Goal: Contribute content

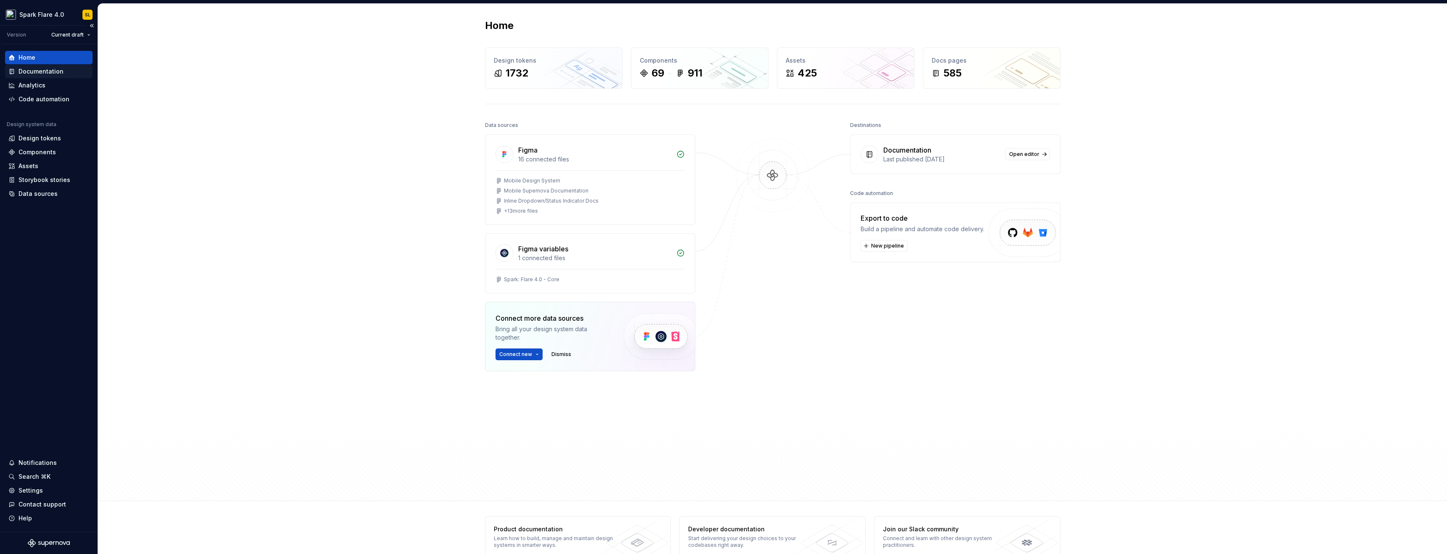
click at [36, 67] on div "Documentation" at bounding box center [41, 71] width 45 height 8
click at [36, 70] on div "Documentation" at bounding box center [41, 71] width 45 height 8
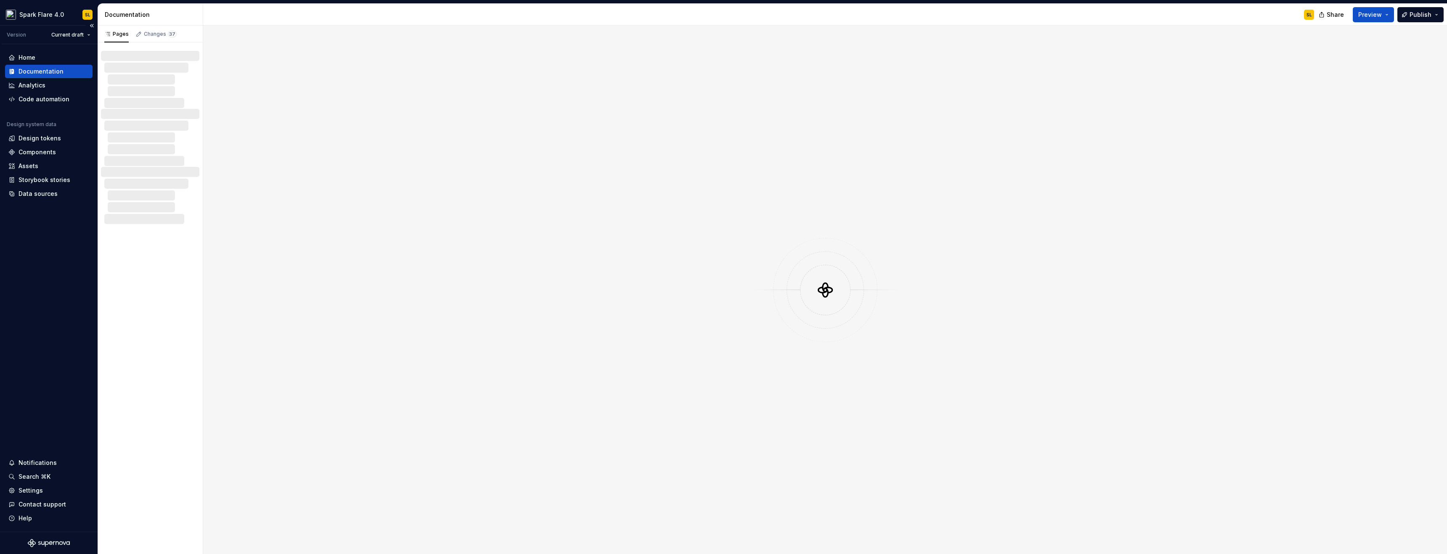
click at [34, 74] on div "Documentation" at bounding box center [41, 71] width 45 height 8
click at [34, 82] on div "Analytics" at bounding box center [32, 85] width 27 height 8
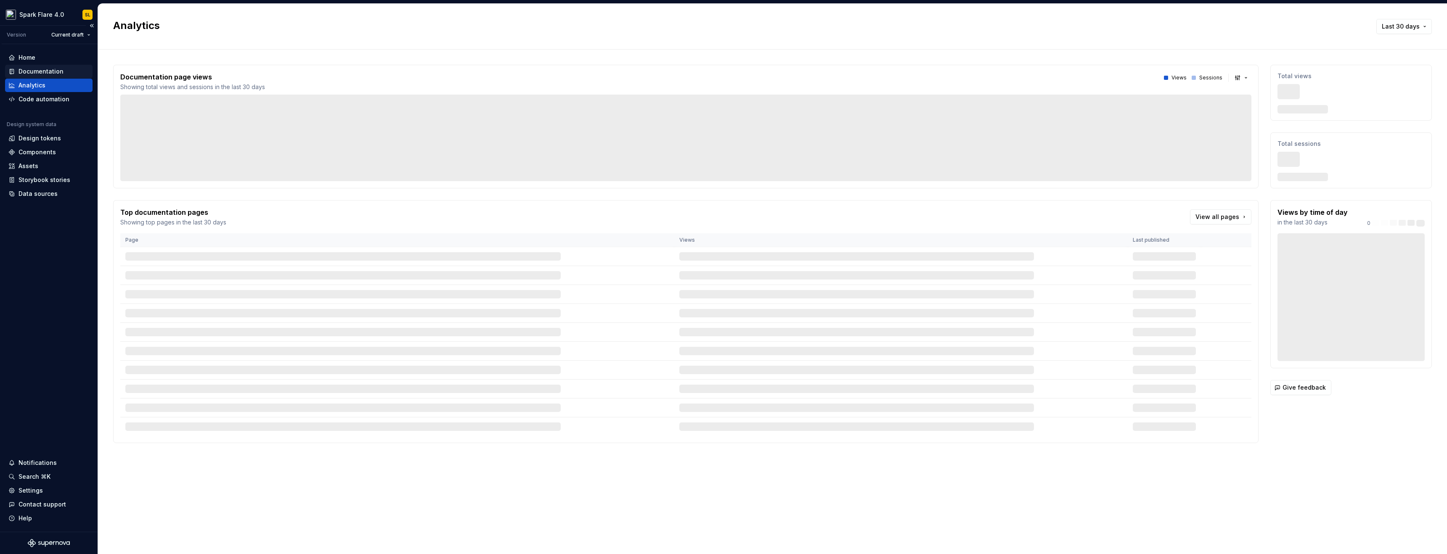
click at [28, 70] on div "Documentation" at bounding box center [41, 71] width 45 height 8
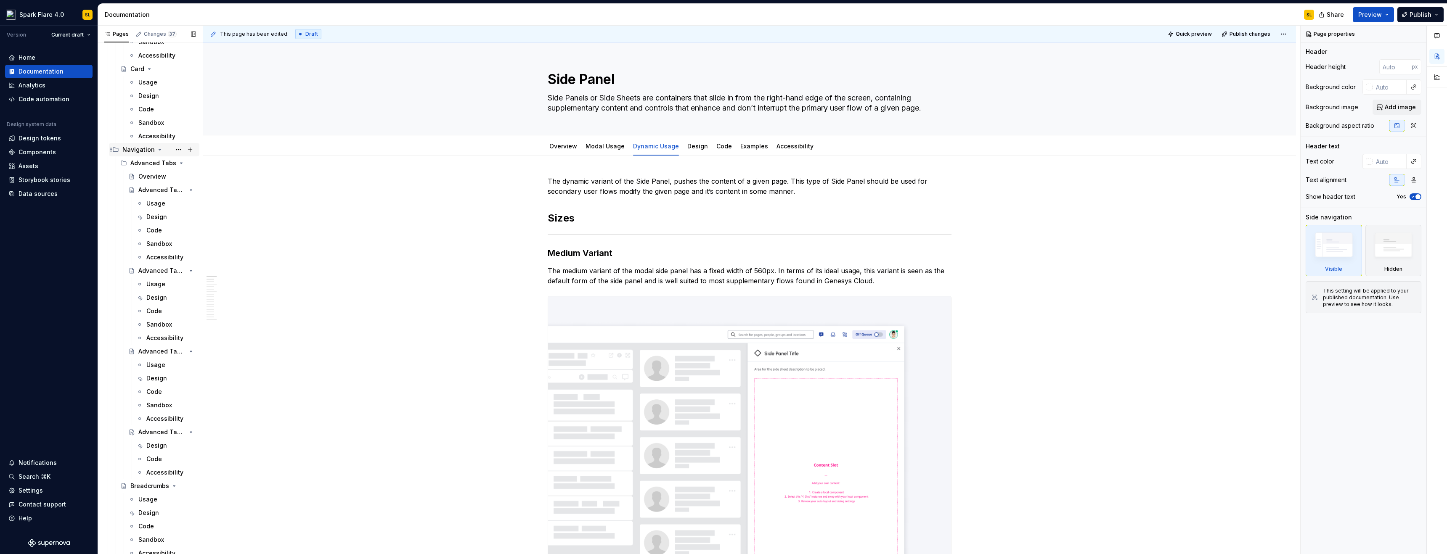
scroll to position [5232, 0]
click at [140, 475] on div "Usage" at bounding box center [147, 475] width 19 height 8
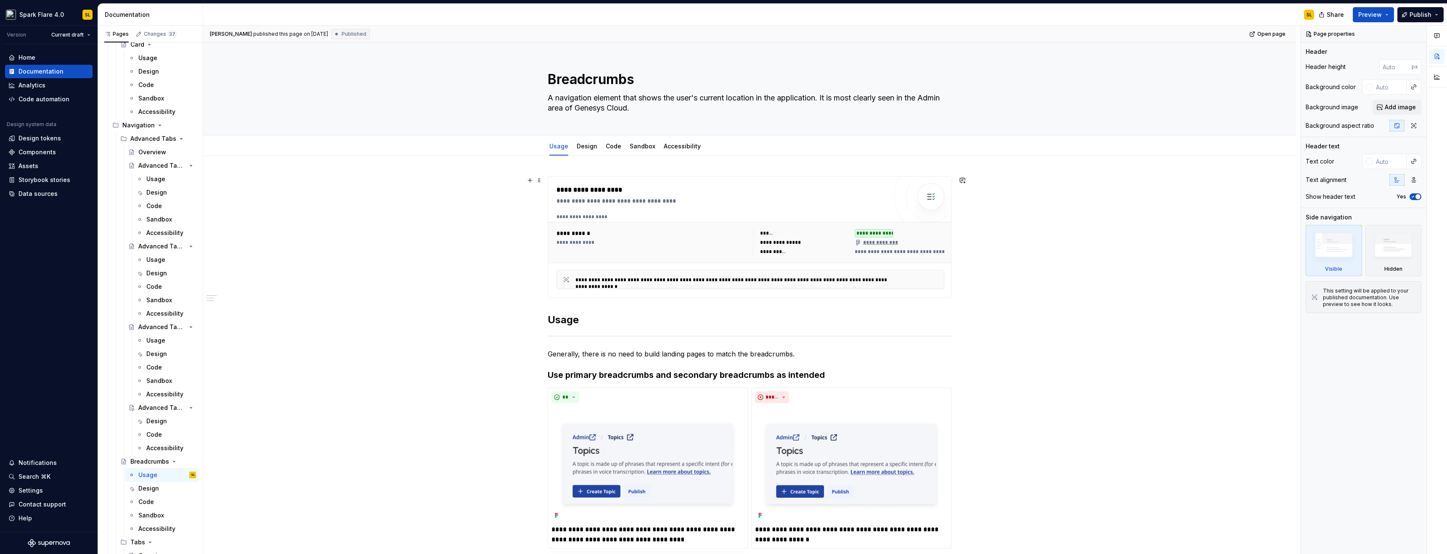
scroll to position [214, 0]
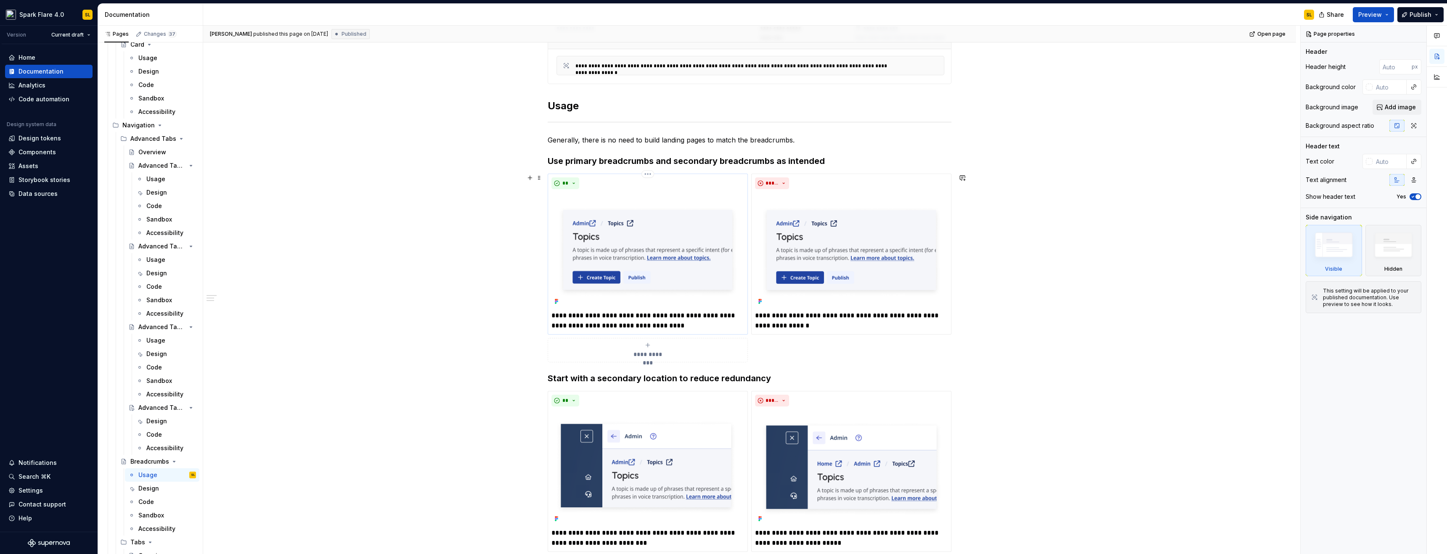
click at [646, 254] on img at bounding box center [647, 250] width 193 height 115
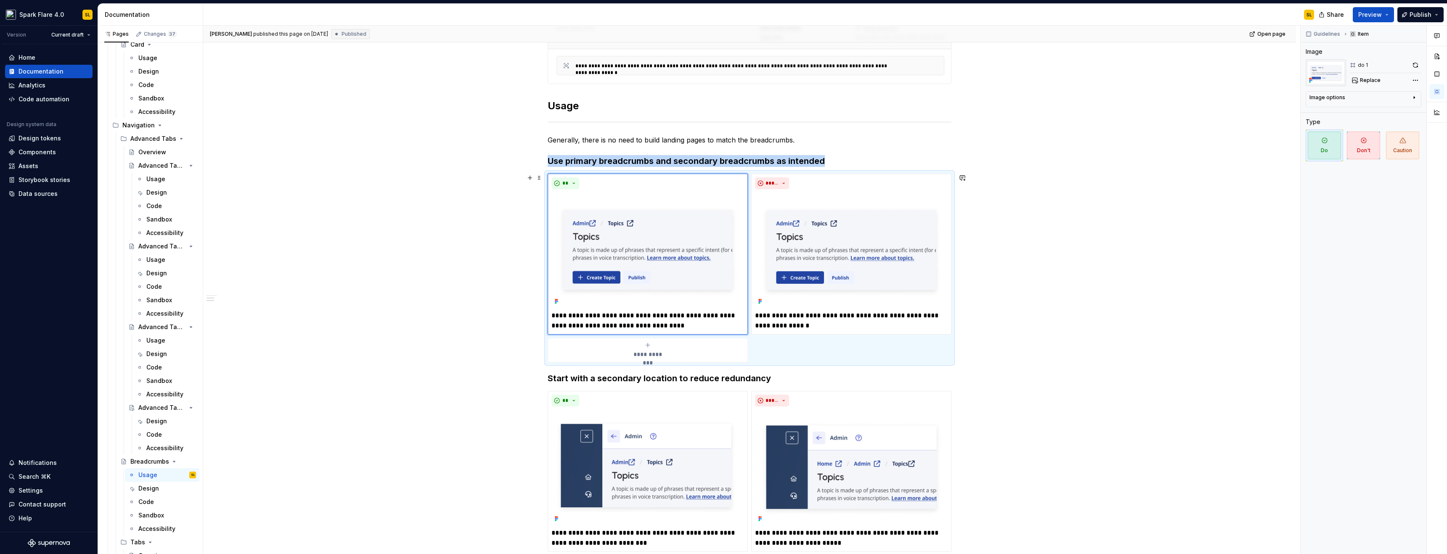
scroll to position [308, 0]
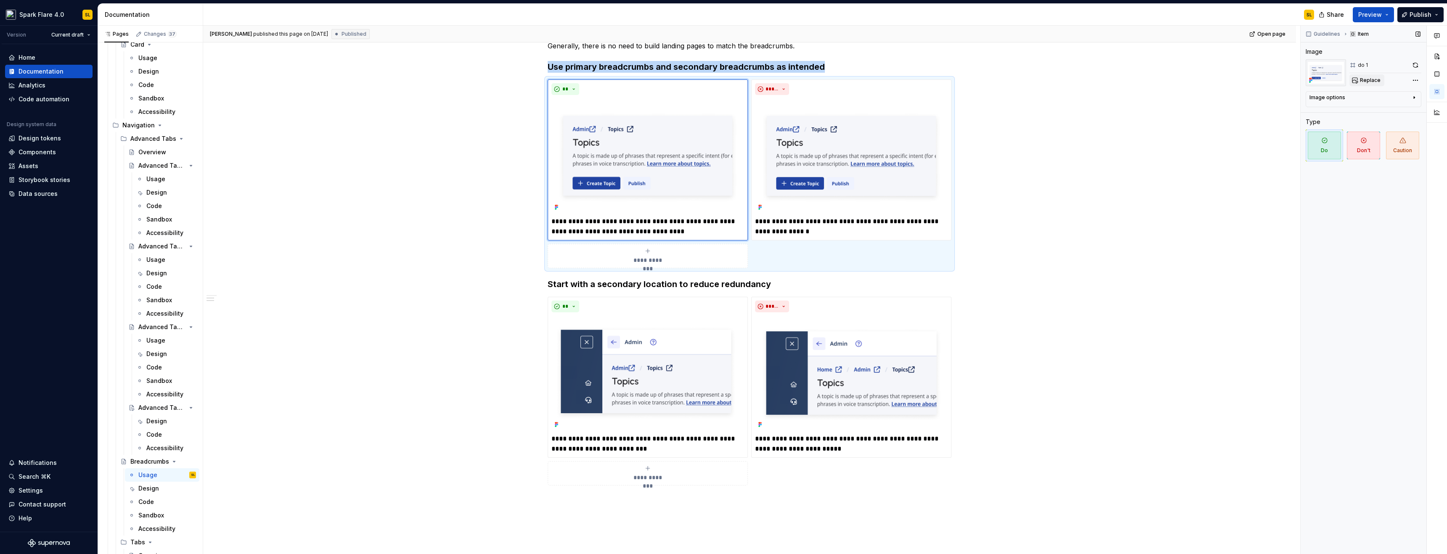
click at [1373, 80] on span "Replace" at bounding box center [1370, 80] width 21 height 7
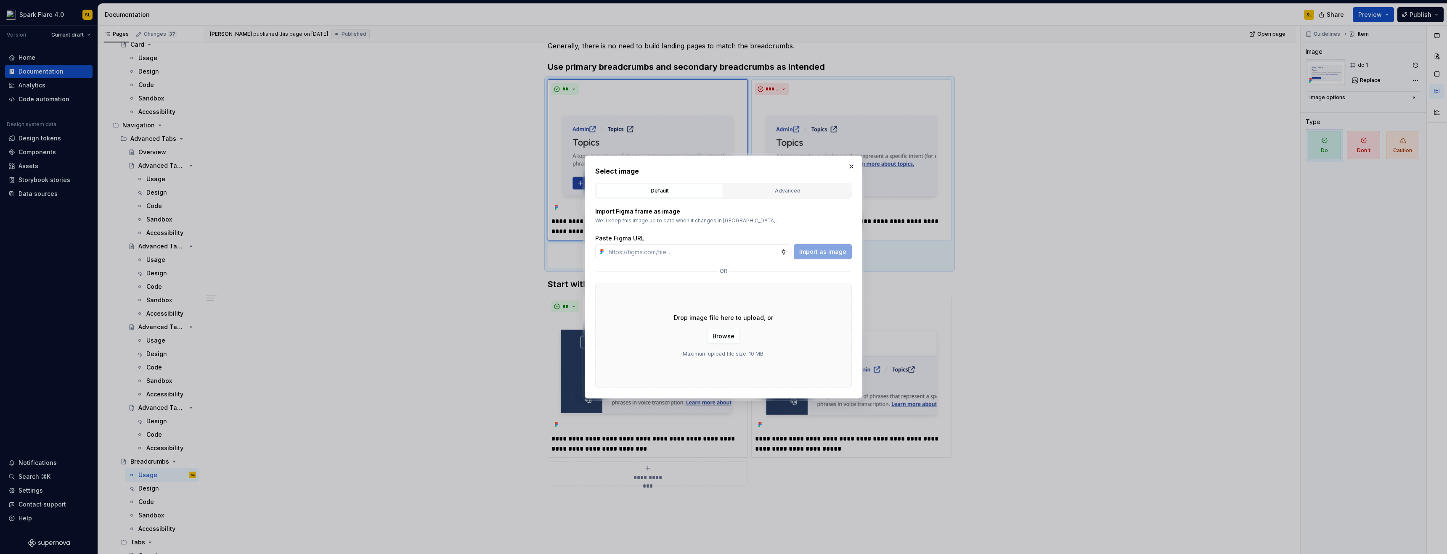
click at [853, 164] on button "button" at bounding box center [851, 167] width 12 height 12
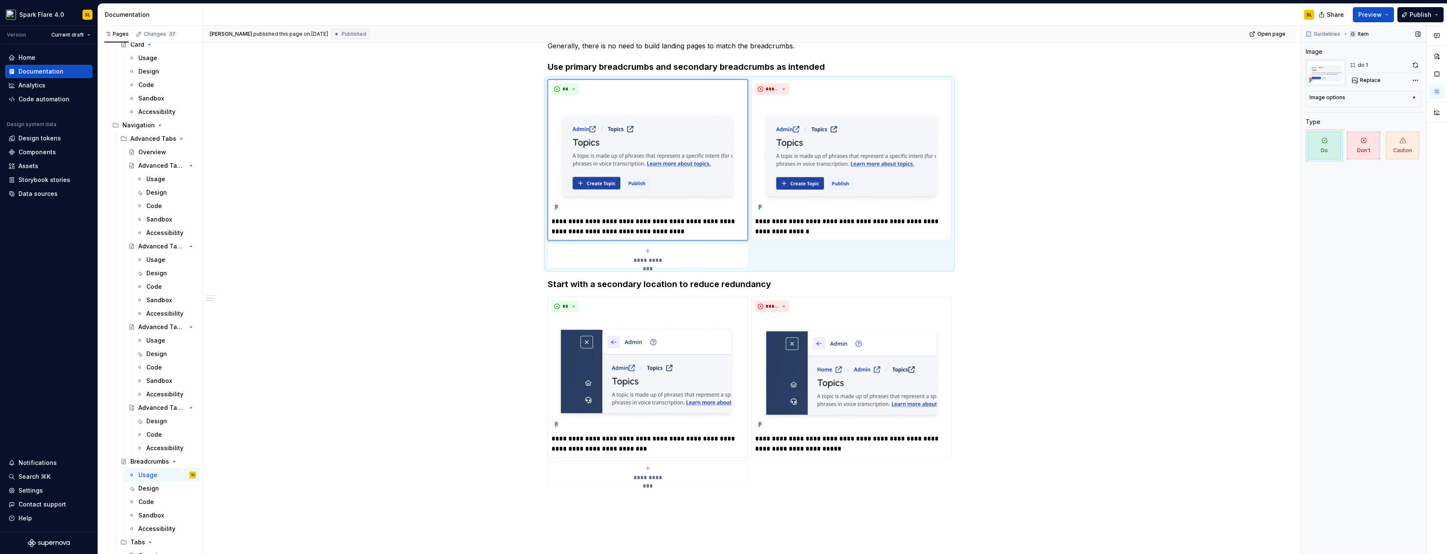
click at [1334, 80] on img at bounding box center [1326, 72] width 40 height 27
click at [1413, 80] on div "Comments Open comments No comments yet Select ‘Comment’ from the block context …" at bounding box center [1374, 290] width 146 height 529
click at [1409, 95] on icon at bounding box center [1412, 96] width 7 height 7
click at [1412, 62] on button "button" at bounding box center [1416, 65] width 12 height 12
click at [779, 109] on img at bounding box center [851, 155] width 193 height 115
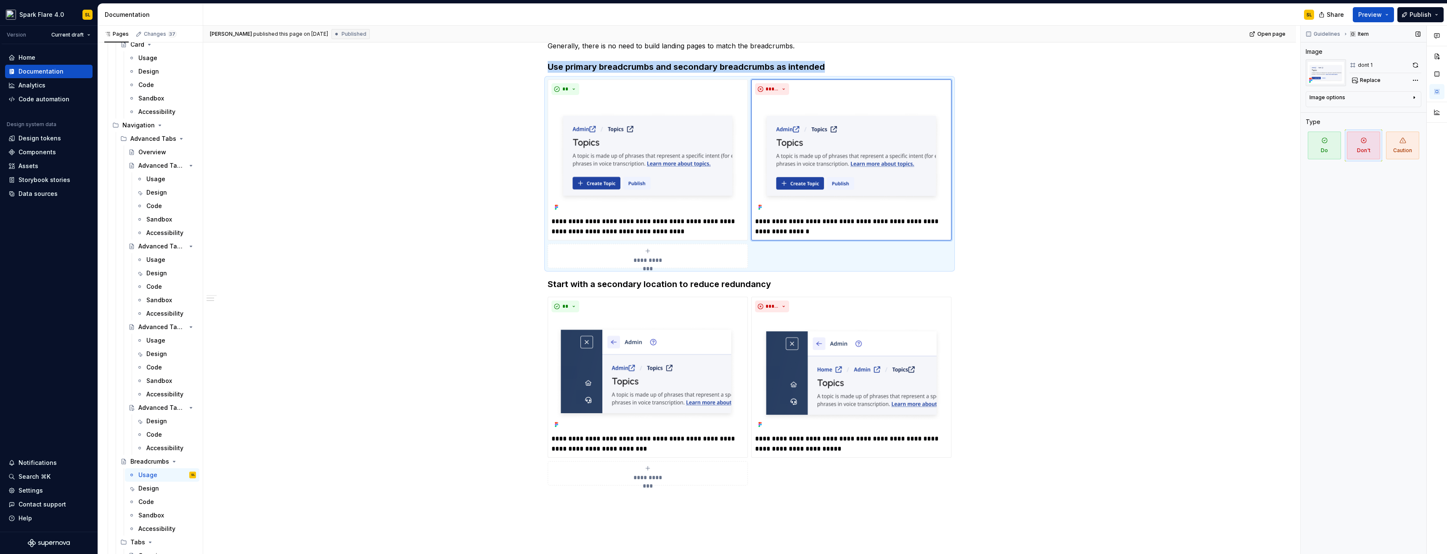
click at [1417, 62] on button "button" at bounding box center [1416, 65] width 12 height 12
click at [629, 370] on img at bounding box center [647, 373] width 193 height 115
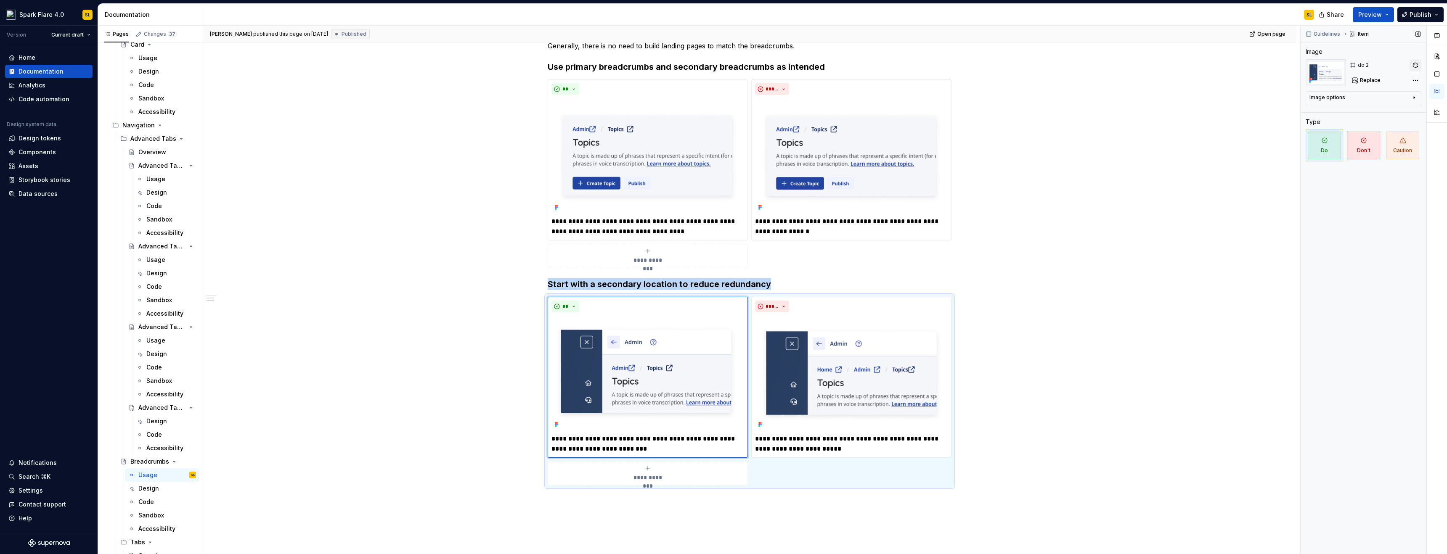
click at [1418, 63] on button "button" at bounding box center [1416, 65] width 12 height 12
click at [840, 385] on img at bounding box center [851, 373] width 193 height 115
click at [1416, 68] on button "button" at bounding box center [1416, 65] width 12 height 12
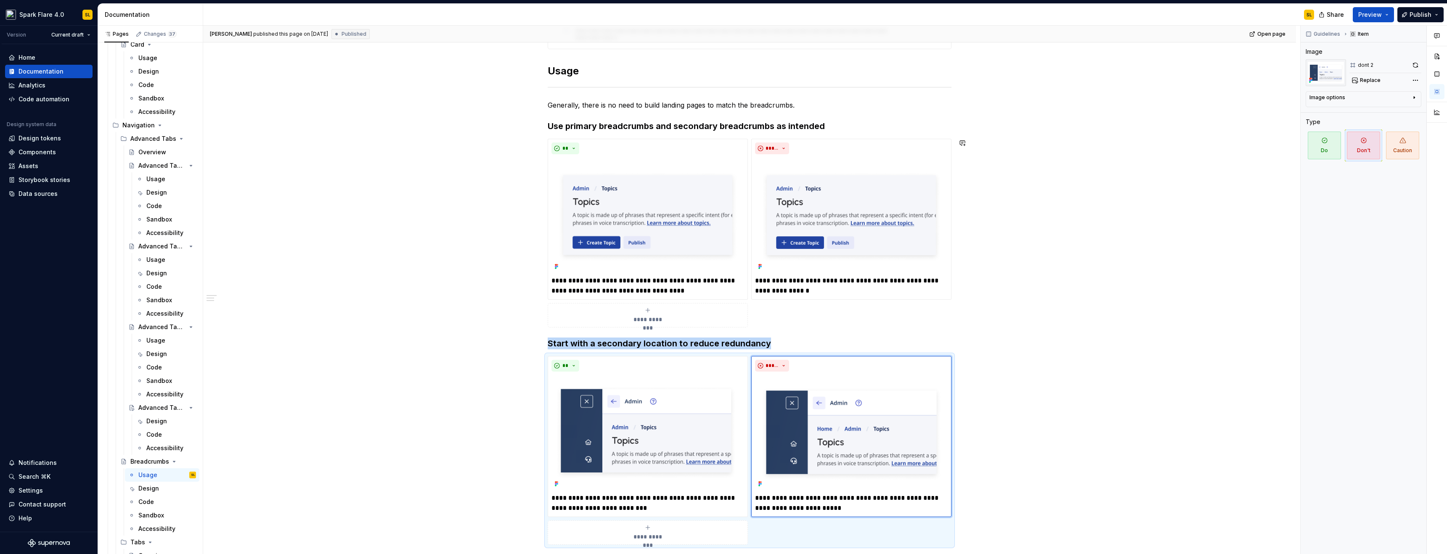
scroll to position [28, 0]
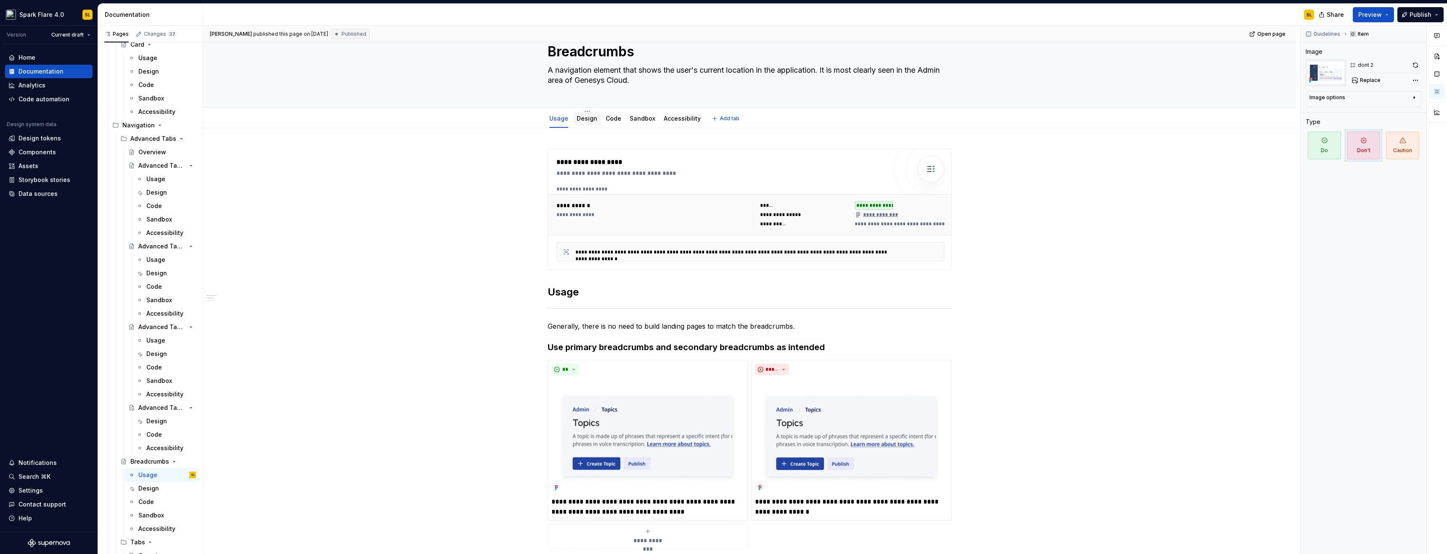
click at [587, 119] on link "Design" at bounding box center [587, 118] width 21 height 7
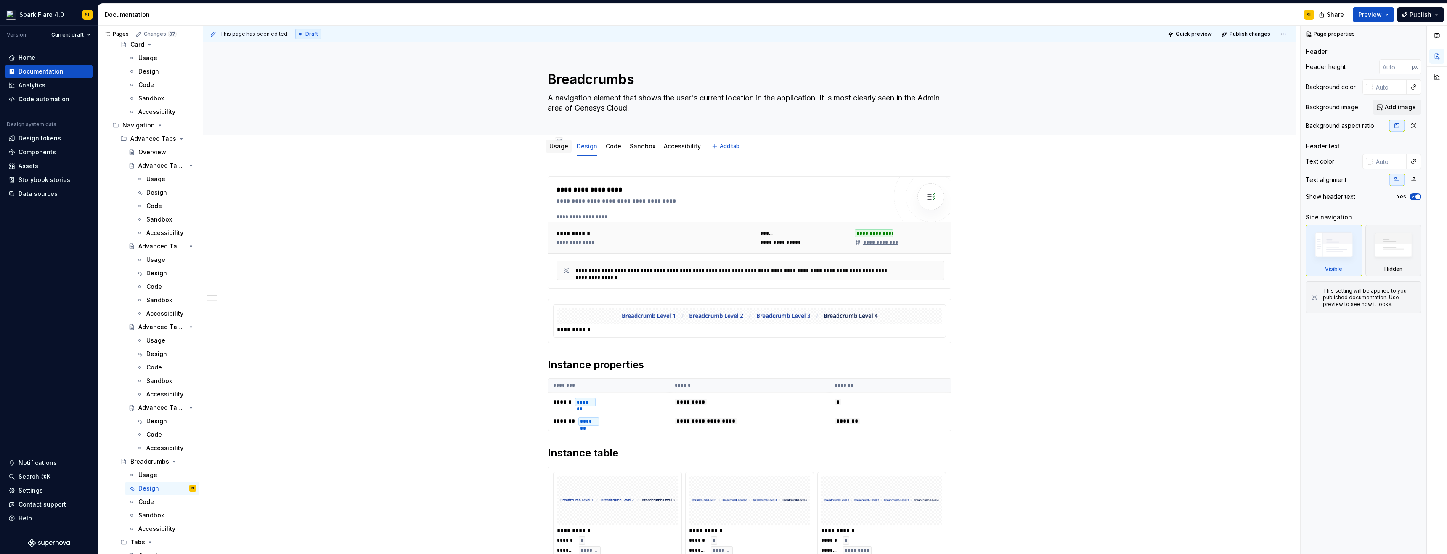
click at [566, 148] on link "Usage" at bounding box center [558, 146] width 19 height 7
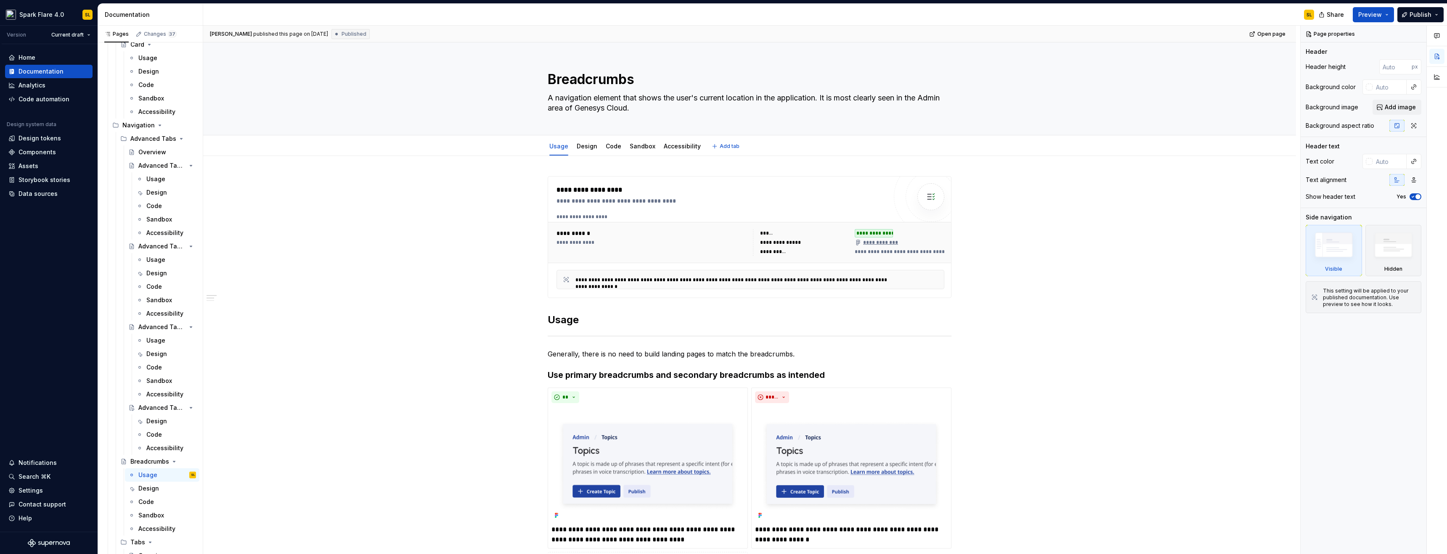
type textarea "*"
click at [811, 358] on p "Generally, there is no need to build landing pages to match the breadcrumbs." at bounding box center [750, 354] width 404 height 10
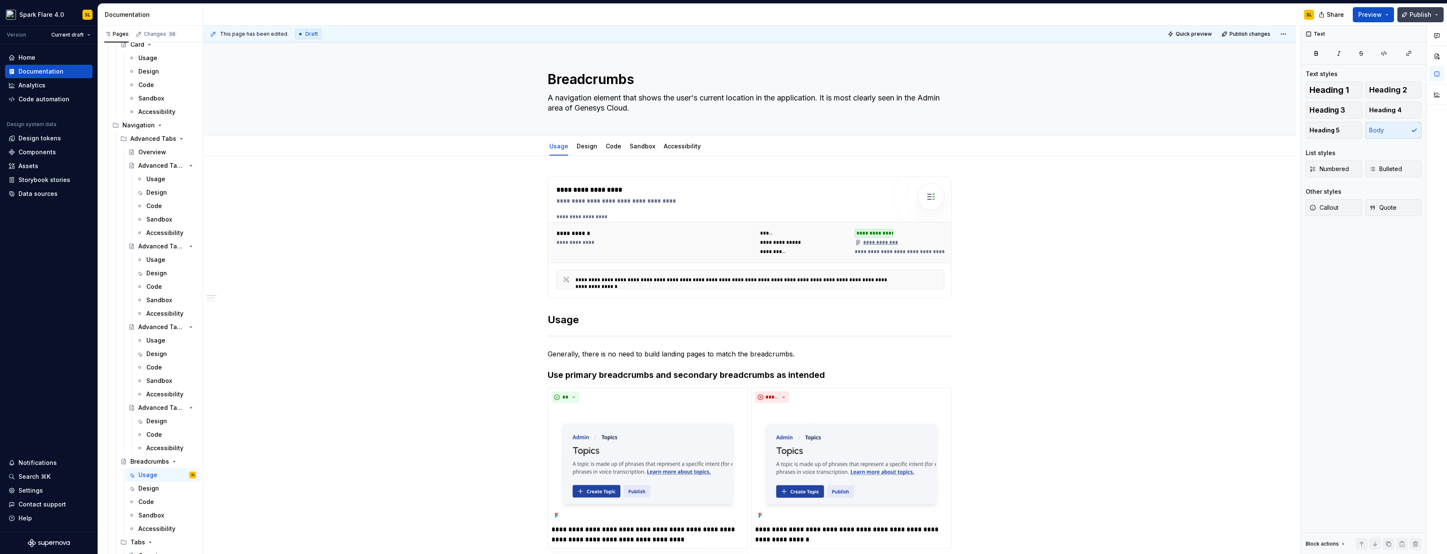
click at [1417, 16] on span "Publish" at bounding box center [1421, 15] width 22 height 8
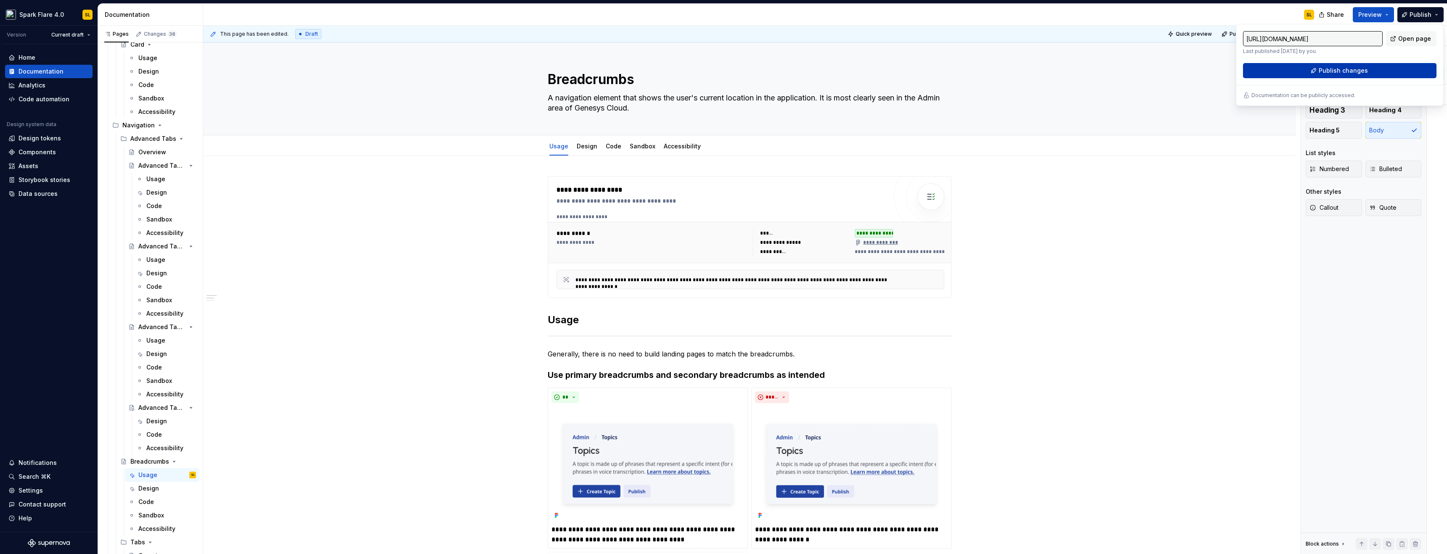
click at [1349, 64] on button "Publish changes" at bounding box center [1339, 70] width 193 height 15
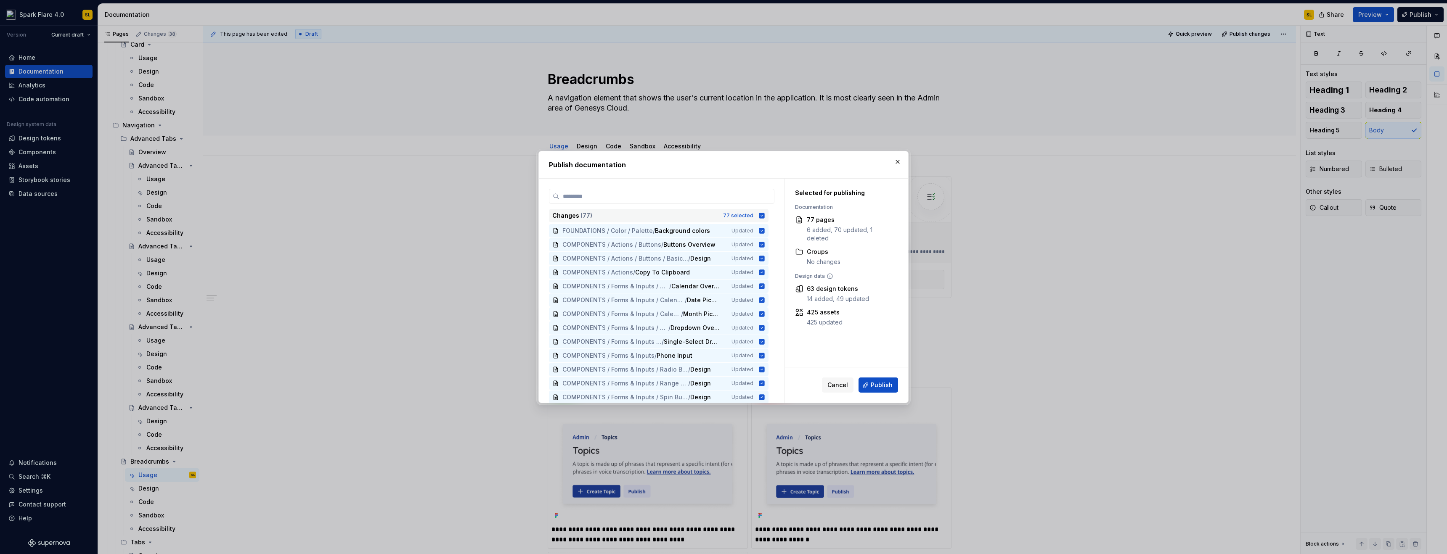
click at [763, 215] on icon at bounding box center [761, 215] width 5 height 5
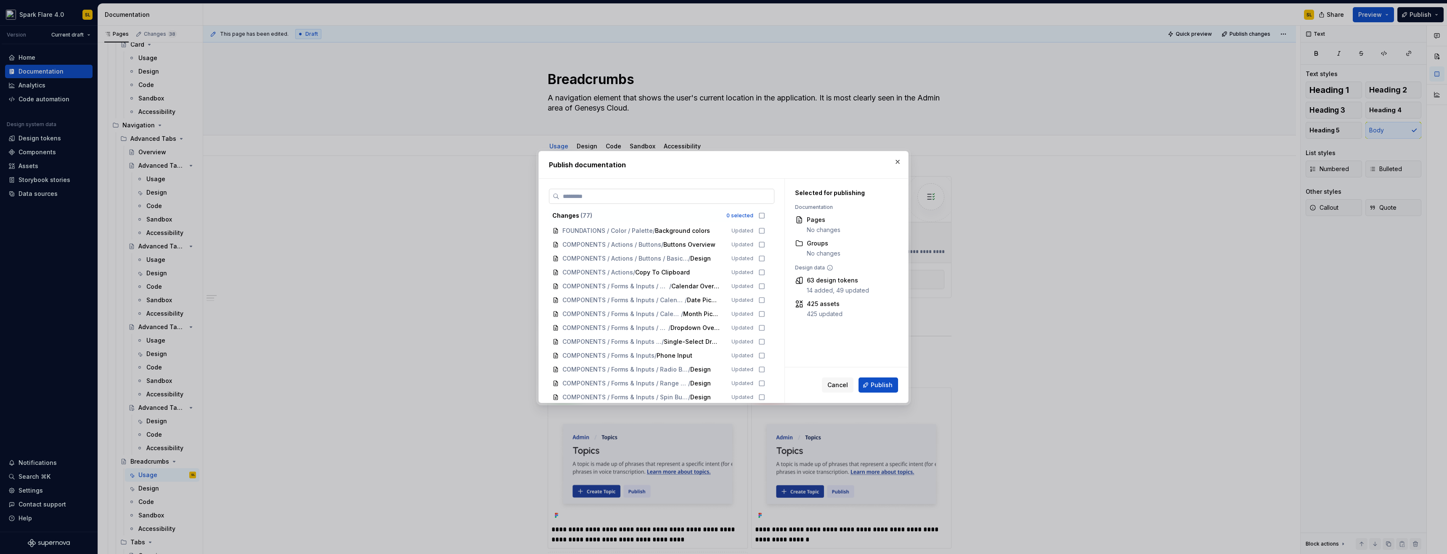
click at [758, 201] on label at bounding box center [661, 196] width 225 height 15
click at [758, 201] on input "search" at bounding box center [666, 196] width 215 height 8
click at [758, 200] on input "**" at bounding box center [666, 196] width 215 height 8
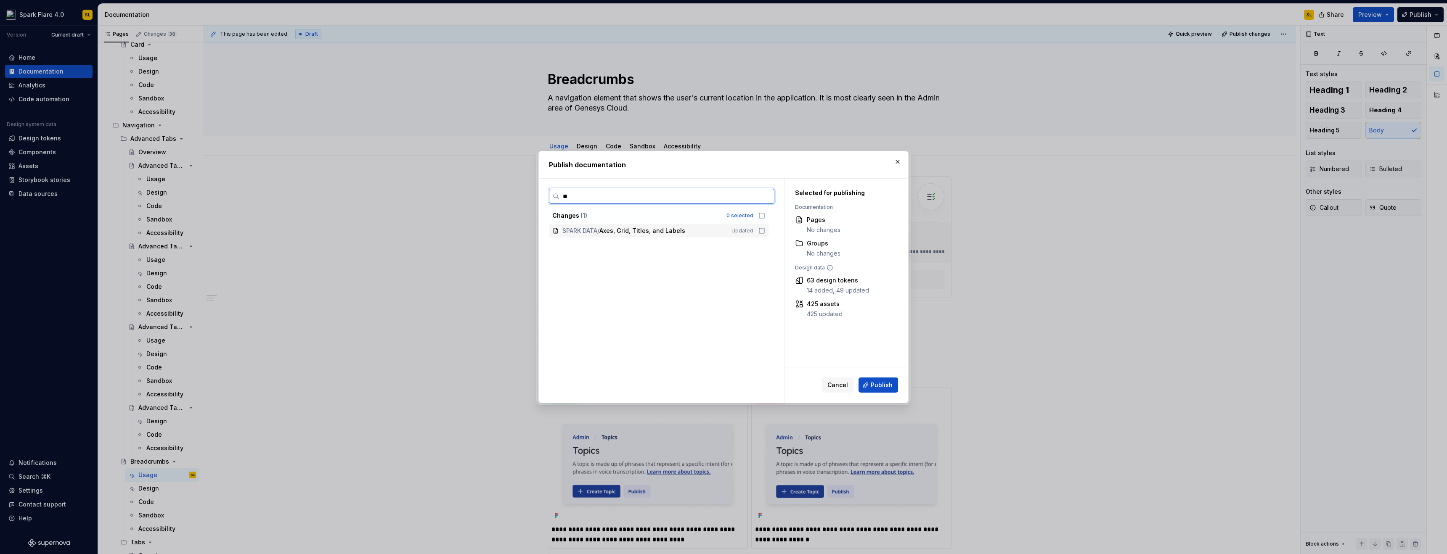
type input "***"
click at [756, 232] on div "COMPONENTS / Navigation / Breadcrumbs / Usage Updated" at bounding box center [659, 230] width 220 height 13
drag, startPoint x: 758, startPoint y: 241, endPoint x: 759, endPoint y: 256, distance: 15.2
click at [758, 241] on div "COMPONENTS / Navigation / Breadcrumbs / Design Updated" at bounding box center [659, 244] width 220 height 13
click at [865, 384] on button "Publish" at bounding box center [879, 385] width 40 height 15
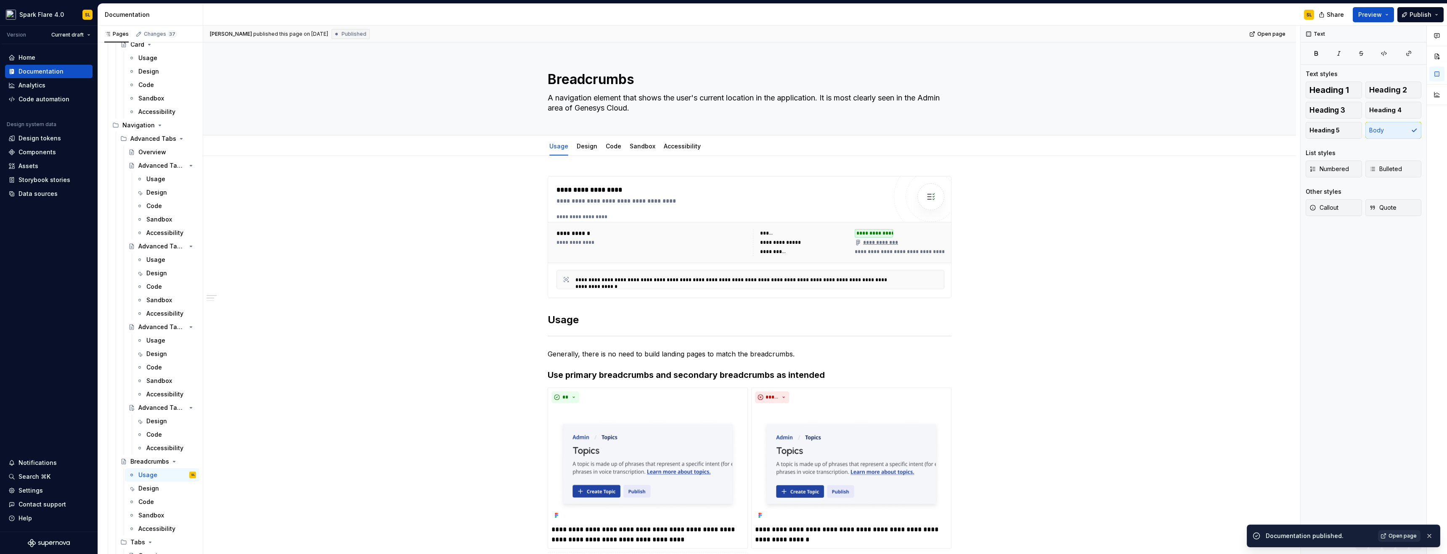
click at [1405, 538] on span "Open page" at bounding box center [1403, 536] width 28 height 7
type textarea "*"
